Goal: Task Accomplishment & Management: Manage account settings

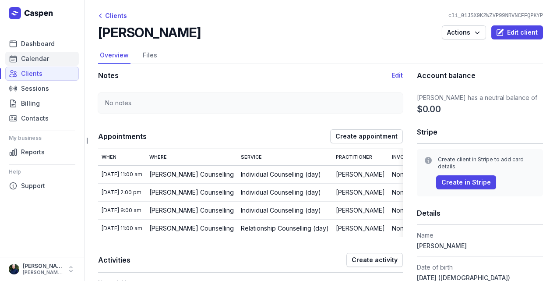
click at [53, 59] on link "Calendar" at bounding box center [42, 59] width 74 height 14
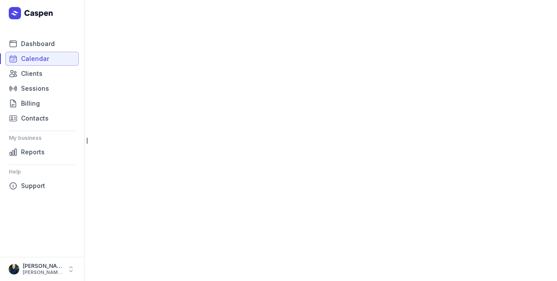
select select "week"
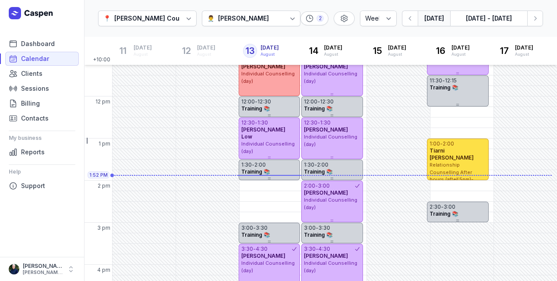
scroll to position [137, 0]
click at [438, 18] on button "[DATE]" at bounding box center [434, 19] width 32 height 16
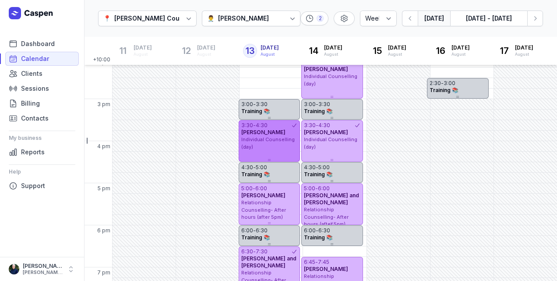
scroll to position [283, 0]
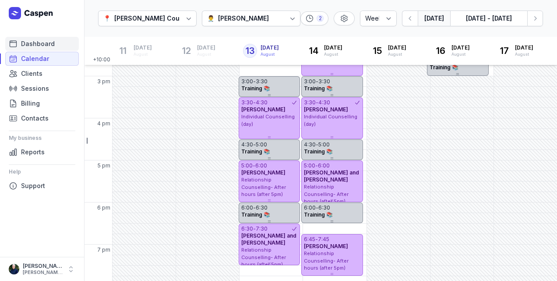
click at [24, 42] on span "Dashboard" at bounding box center [38, 44] width 34 height 11
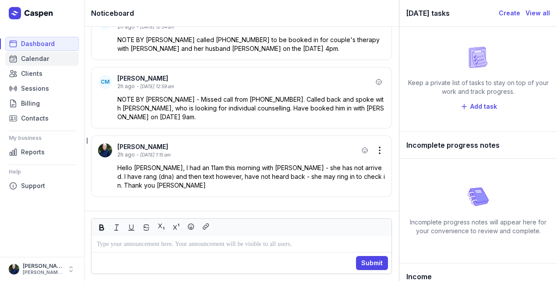
click at [34, 57] on span "Calendar" at bounding box center [35, 58] width 28 height 11
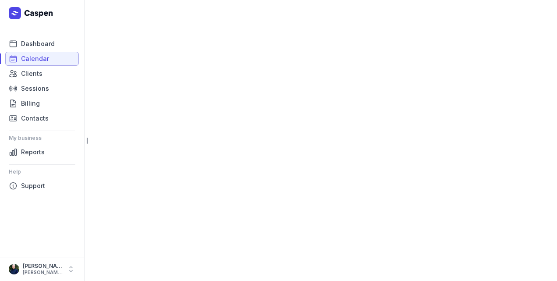
select select "week"
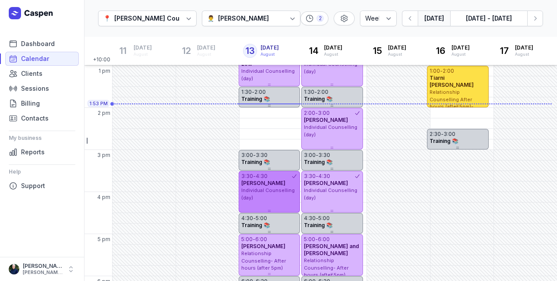
scroll to position [201, 0]
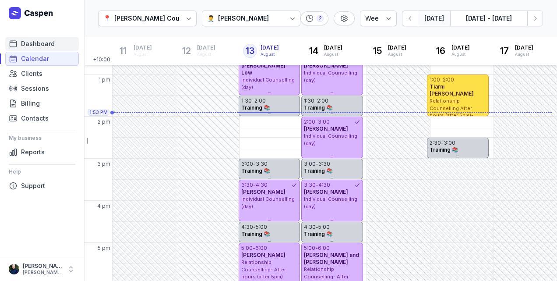
click at [44, 41] on span "Dashboard" at bounding box center [38, 44] width 34 height 11
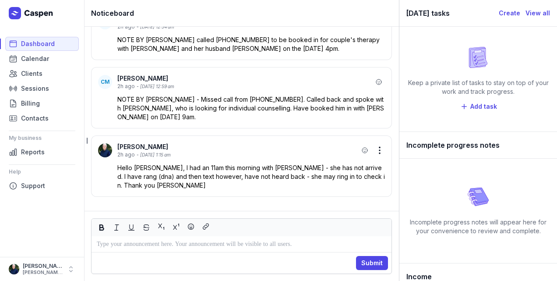
click at [102, 246] on p at bounding box center [241, 244] width 289 height 11
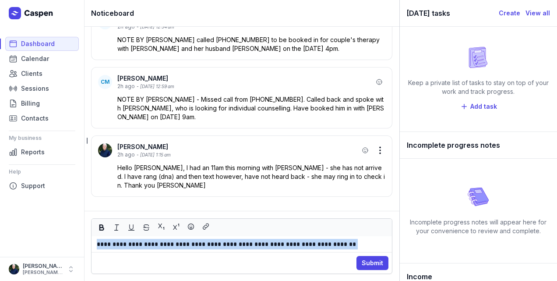
drag, startPoint x: 354, startPoint y: 243, endPoint x: 113, endPoint y: 242, distance: 240.4
click at [82, 239] on div "Dashboard Calendar Clients Sessions Billing Contacts My business Reports Help S…" at bounding box center [278, 140] width 557 height 281
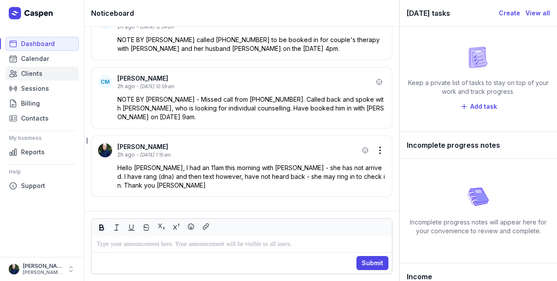
click at [34, 74] on span "Clients" at bounding box center [31, 73] width 21 height 11
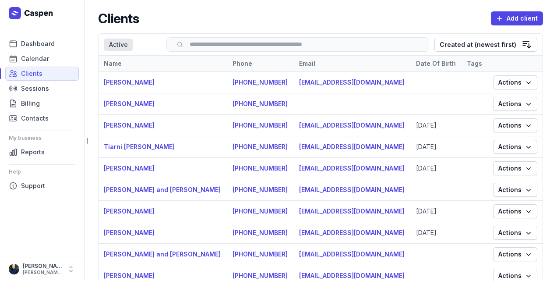
click at [253, 40] on div "Search" at bounding box center [297, 44] width 263 height 14
click at [257, 42] on input "search" at bounding box center [298, 44] width 244 height 7
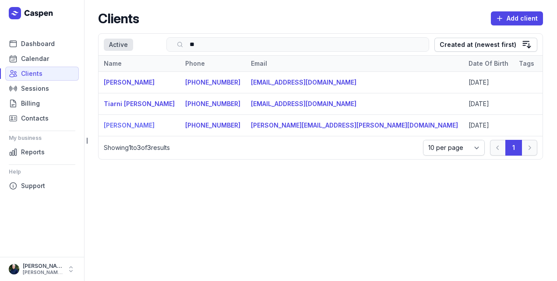
type input "**"
click at [121, 124] on link "[PERSON_NAME]" at bounding box center [129, 124] width 51 height 7
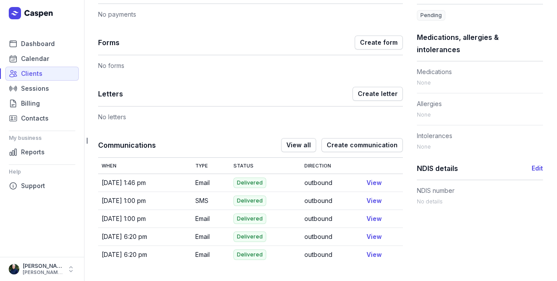
scroll to position [406, 0]
click at [370, 183] on link "View" at bounding box center [373, 182] width 15 height 7
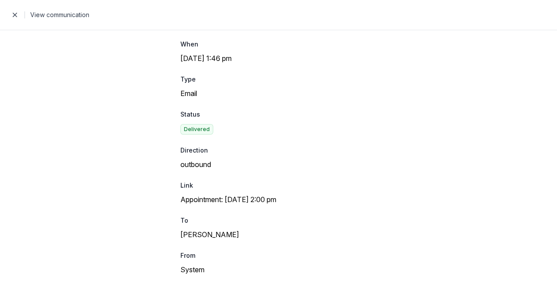
click at [16, 16] on span "button" at bounding box center [15, 15] width 18 height 18
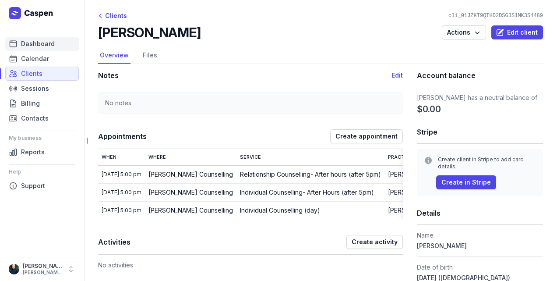
click at [31, 46] on span "Dashboard" at bounding box center [38, 44] width 34 height 11
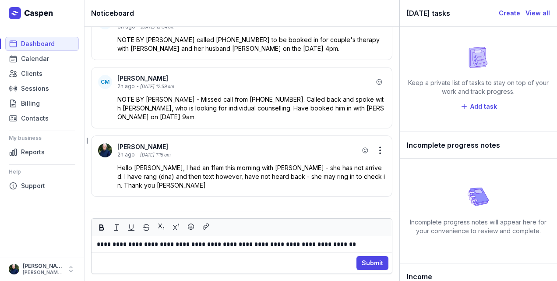
click at [158, 244] on p "**********" at bounding box center [242, 244] width 290 height 11
click at [368, 244] on p "**********" at bounding box center [242, 244] width 290 height 11
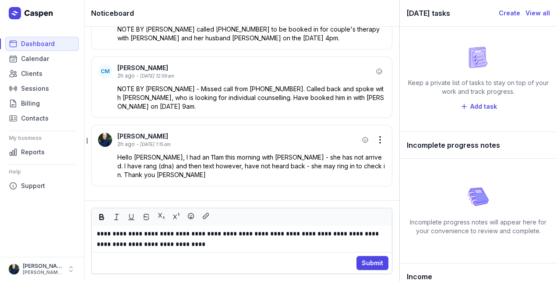
click at [173, 245] on p "**********" at bounding box center [242, 238] width 290 height 21
click at [134, 243] on p "**********" at bounding box center [242, 238] width 290 height 21
click at [193, 245] on p "**********" at bounding box center [242, 238] width 290 height 21
click at [369, 267] on span "Submit" at bounding box center [372, 262] width 21 height 11
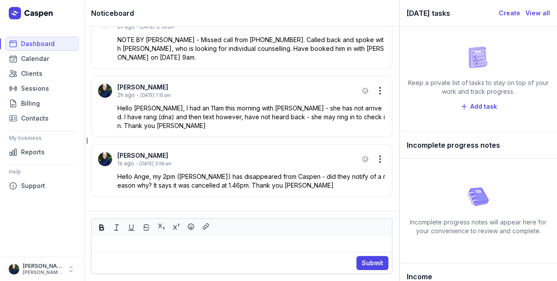
click at [379, 90] on icon "button" at bounding box center [380, 90] width 11 height 11
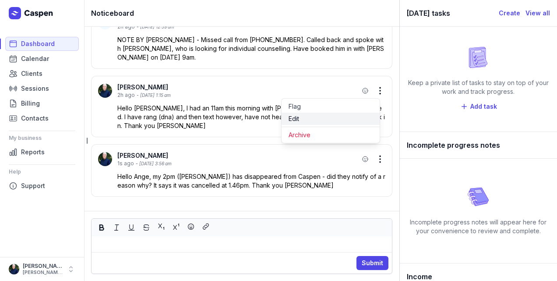
click at [324, 118] on button "Edit" at bounding box center [331, 119] width 98 height 12
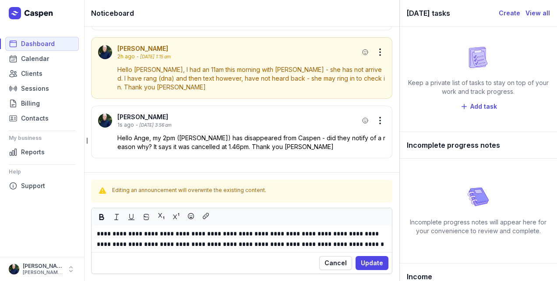
click at [136, 90] on p "Hello [PERSON_NAME], I had an 11am this morning with [PERSON_NAME] - she has no…" at bounding box center [251, 78] width 268 height 26
click at [340, 267] on span "Cancel" at bounding box center [335, 262] width 22 height 11
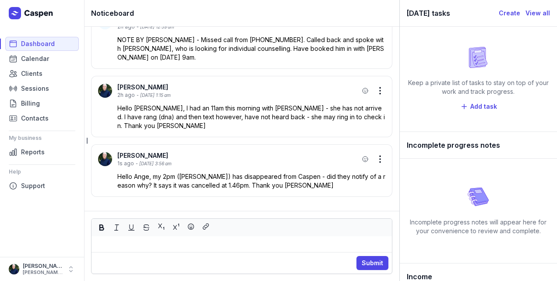
click at [379, 94] on icon "button" at bounding box center [380, 90] width 2 height 7
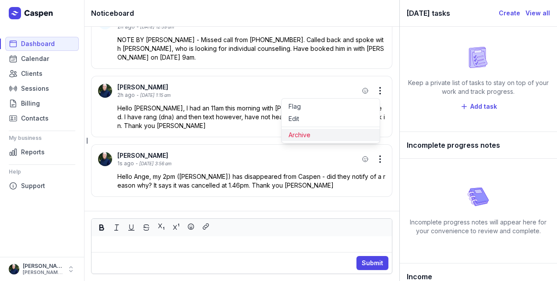
click at [324, 136] on button "Archive" at bounding box center [331, 135] width 98 height 12
